Goal: Task Accomplishment & Management: Manage account settings

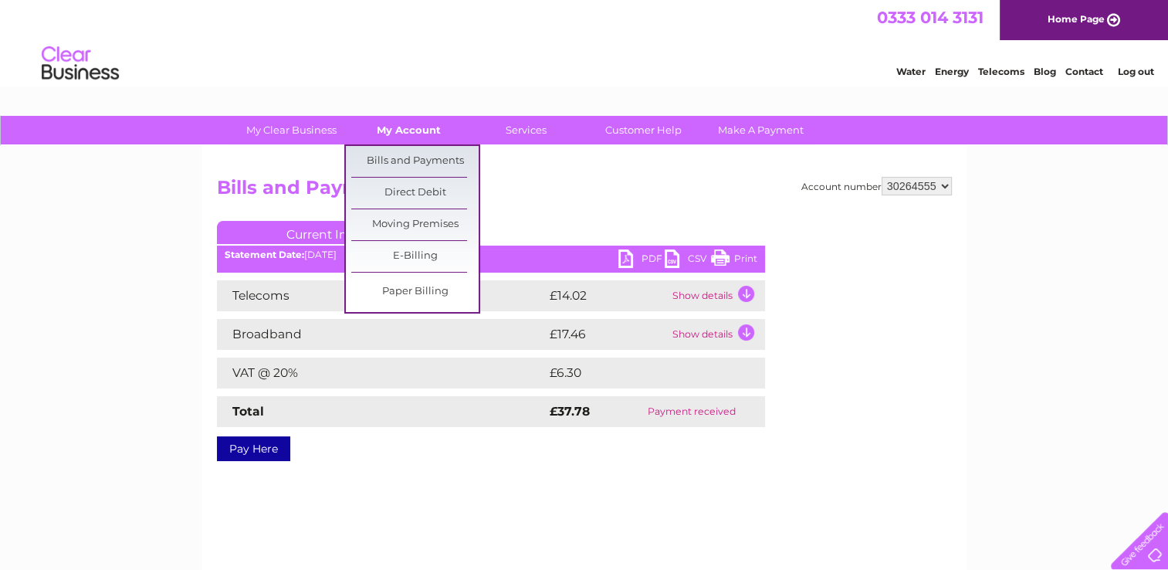
click at [408, 136] on link "My Account" at bounding box center [408, 130] width 127 height 29
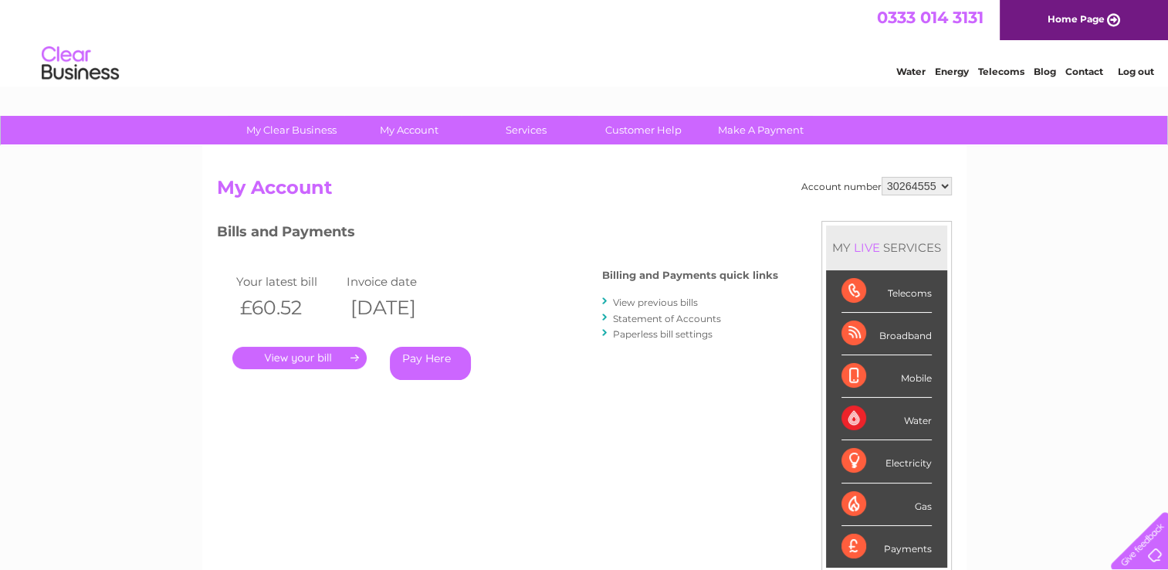
click at [639, 294] on li "View previous bills" at bounding box center [690, 301] width 176 height 15
click at [648, 305] on link "View previous bills" at bounding box center [655, 302] width 85 height 12
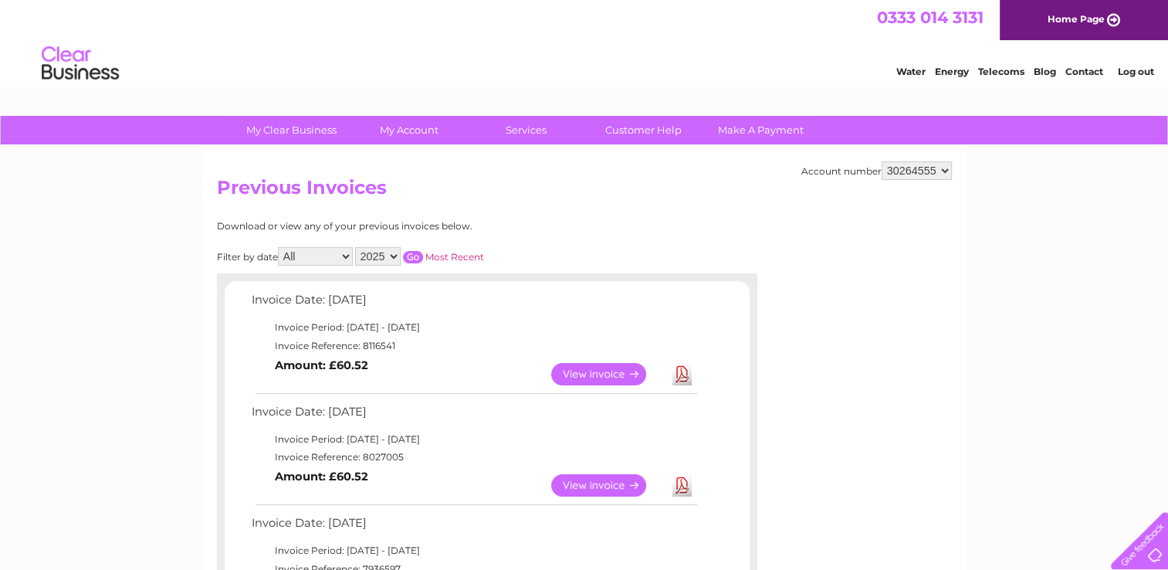
click at [371, 263] on select "2025 2024 2023" at bounding box center [378, 256] width 46 height 19
select select "2024"
click at [357, 247] on select "2025 2024 2023" at bounding box center [378, 256] width 46 height 19
click at [416, 256] on input "button" at bounding box center [413, 257] width 20 height 12
click at [513, 186] on h2 "Previous Invoices" at bounding box center [584, 191] width 735 height 29
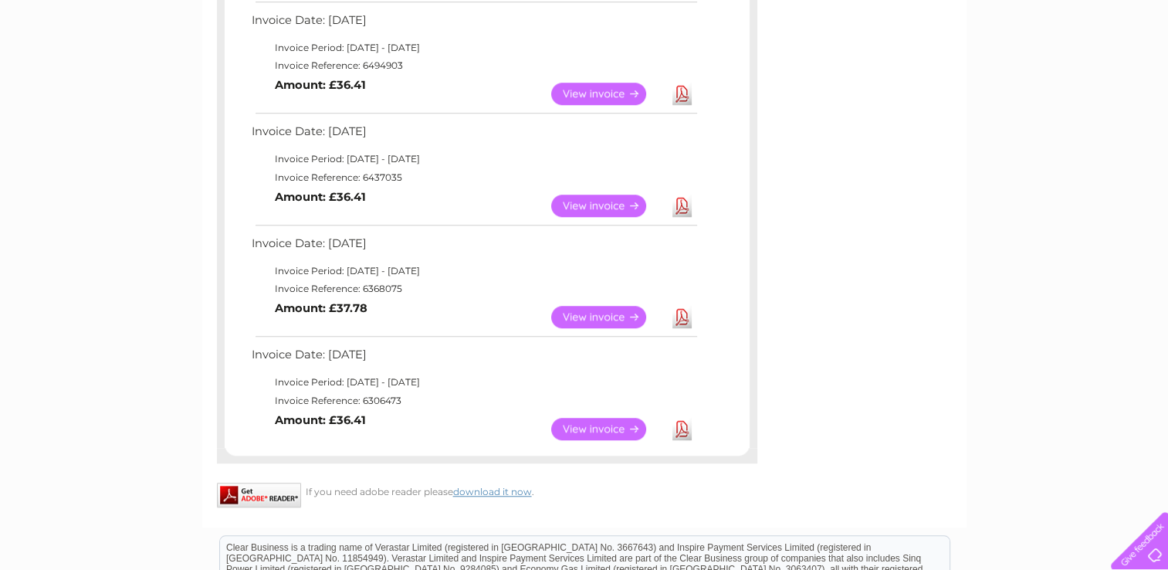
scroll to position [1174, 0]
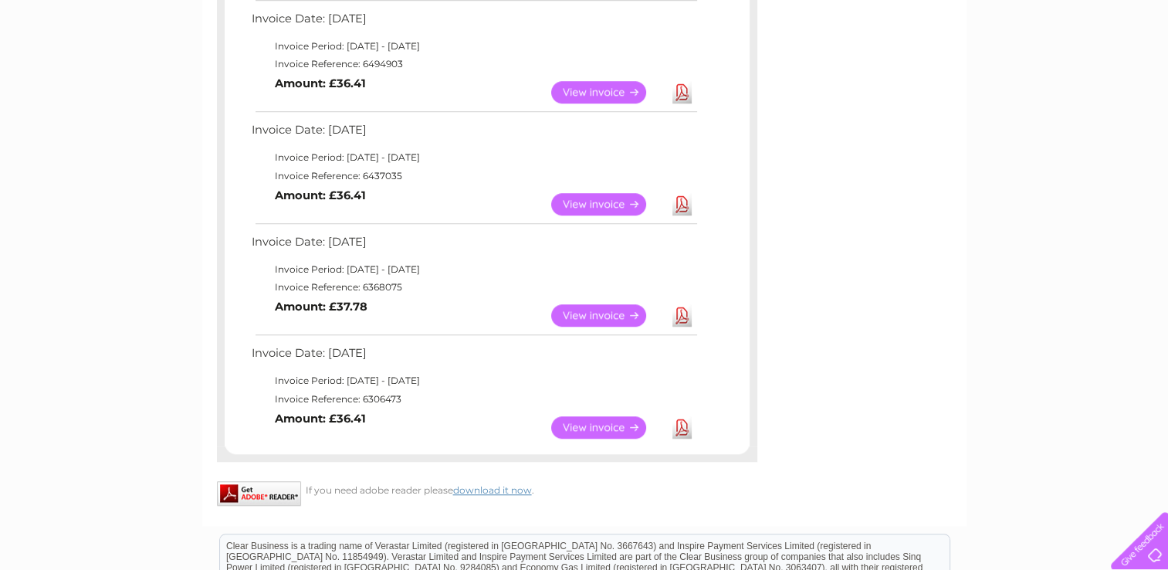
click at [585, 426] on link "View" at bounding box center [608, 427] width 114 height 22
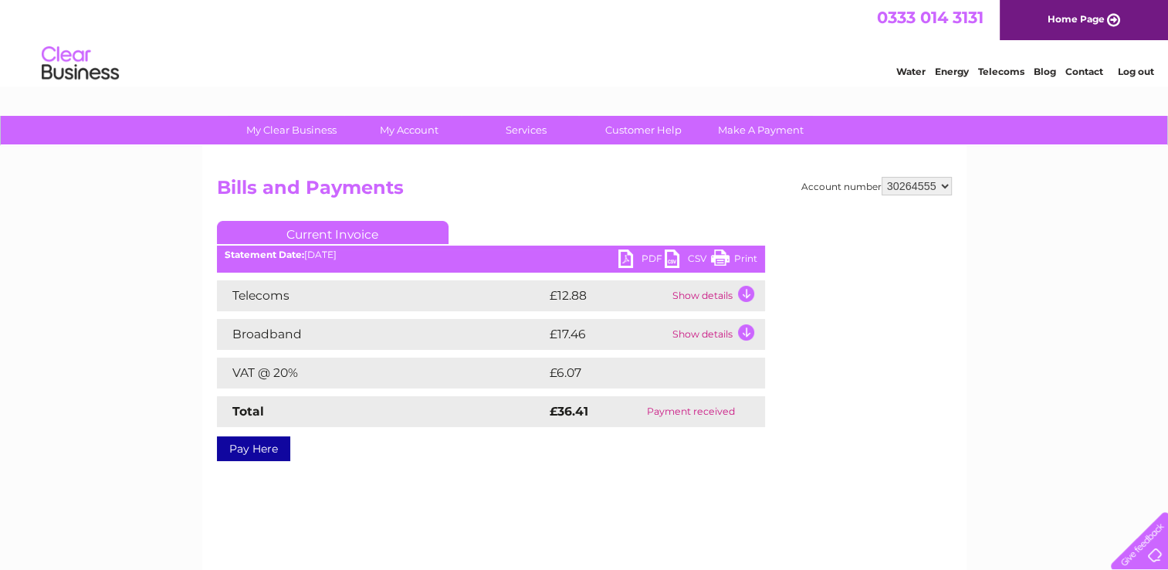
click at [613, 270] on div "PDF CSV Print Statement Date: [DATE]" at bounding box center [491, 260] width 548 height 23
click at [621, 262] on link "PDF" at bounding box center [641, 260] width 46 height 22
